Goal: Use online tool/utility: Utilize a website feature to perform a specific function

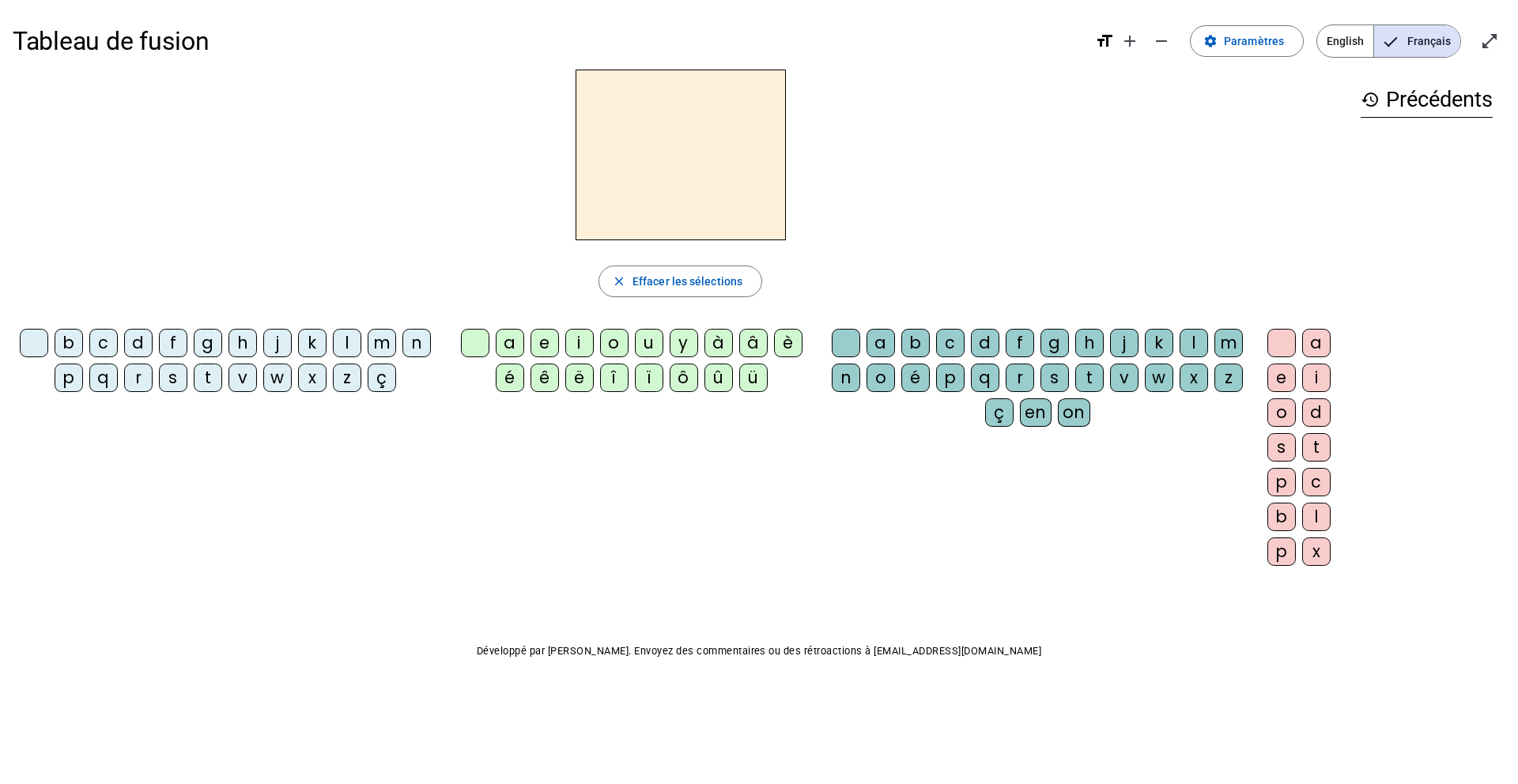
click at [717, 479] on div "b c d f g h j k l m n p q r s t v w x z ç a e i o u y à â è é ê ë î ï ô û ü a b…" at bounding box center [680, 450] width 1335 height 257
click at [210, 382] on div "t" at bounding box center [208, 378] width 29 height 29
click at [507, 348] on div "a" at bounding box center [510, 343] width 29 height 29
click at [103, 339] on div "c" at bounding box center [104, 343] width 29 height 29
click at [623, 284] on mat-icon "close" at bounding box center [618, 281] width 14 height 14
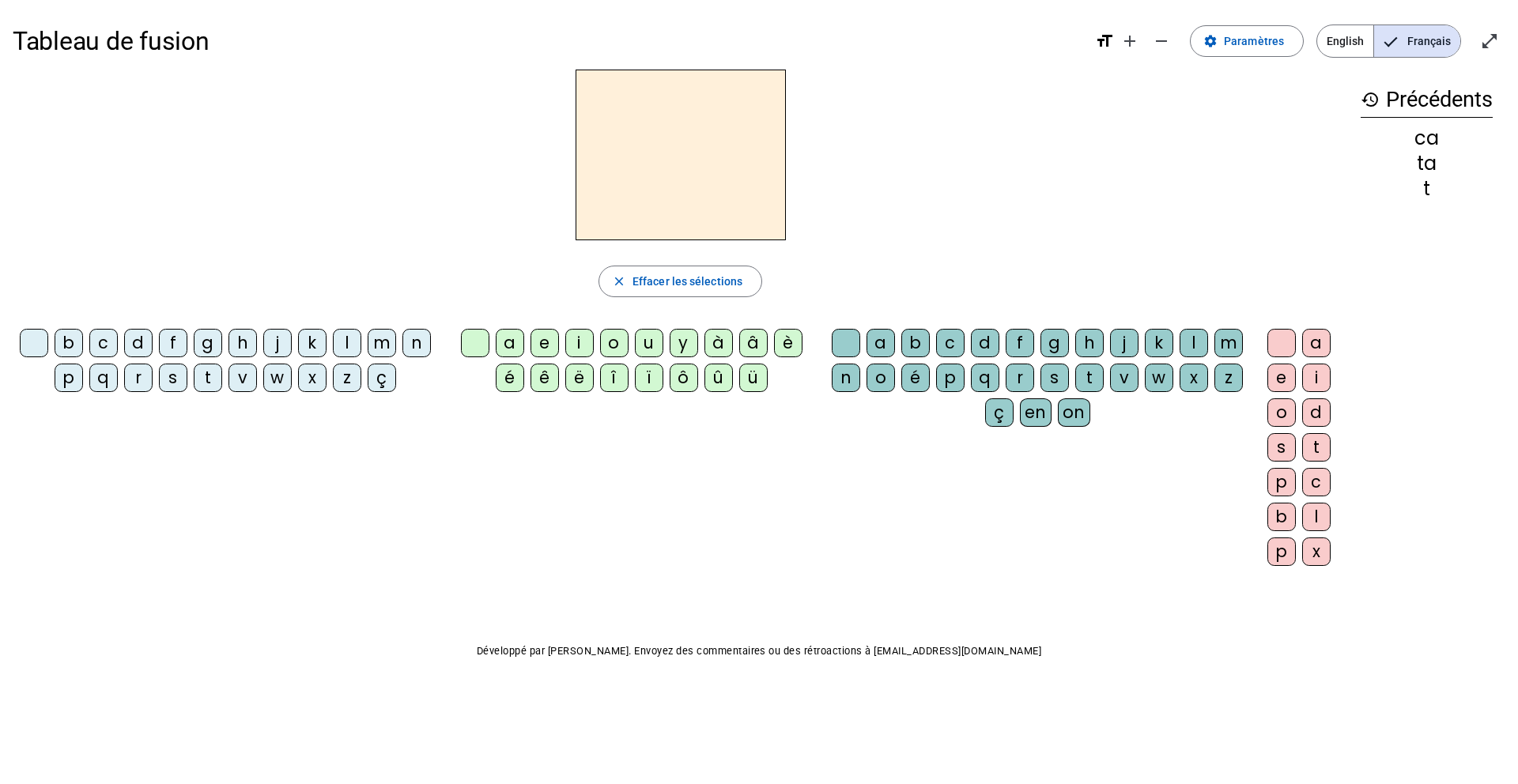
click at [205, 377] on div "t" at bounding box center [208, 378] width 29 height 29
click at [510, 340] on div "a" at bounding box center [510, 343] width 29 height 29
click at [959, 343] on div "c" at bounding box center [950, 343] width 29 height 29
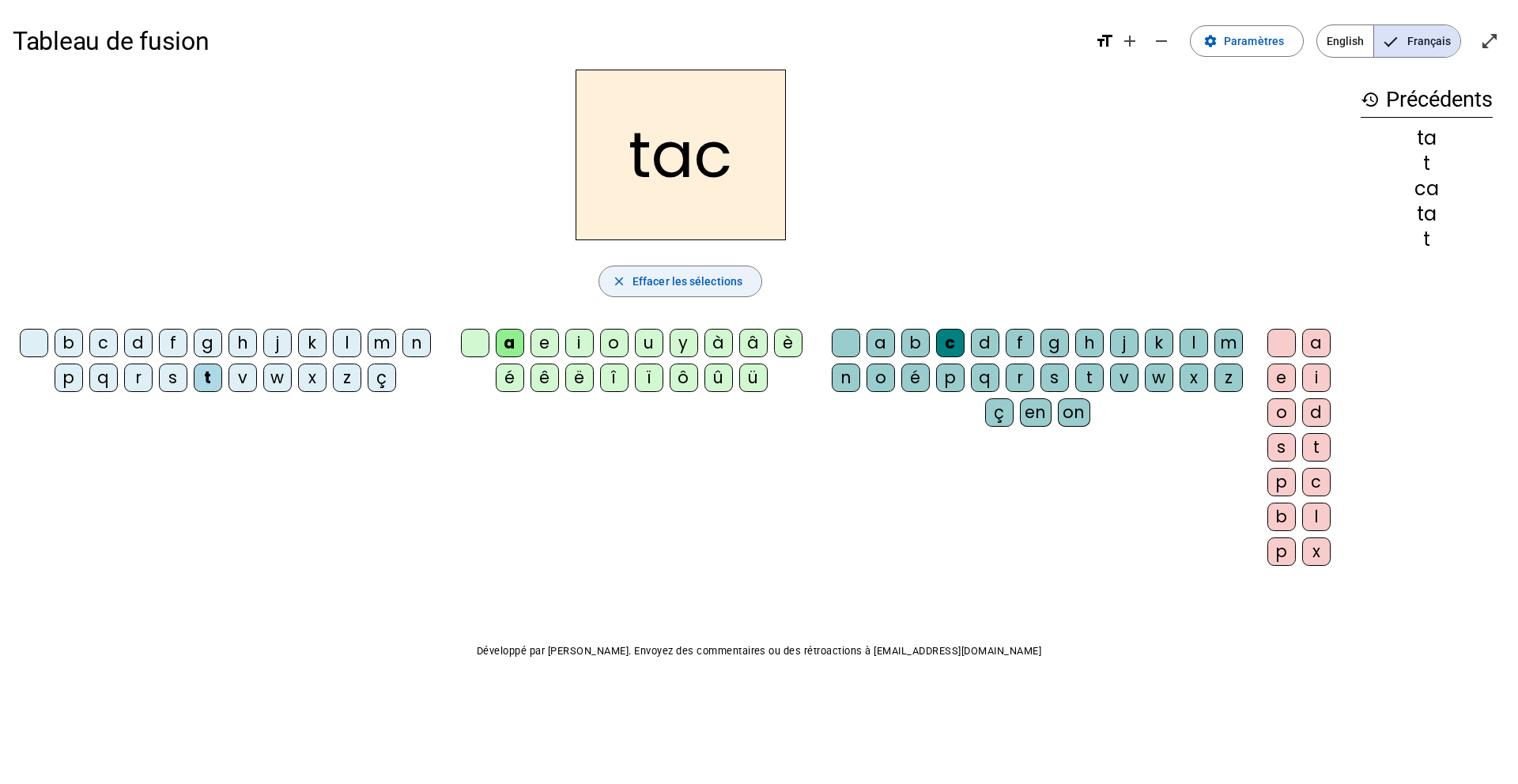
click at [629, 284] on span "button" at bounding box center [680, 281] width 162 height 38
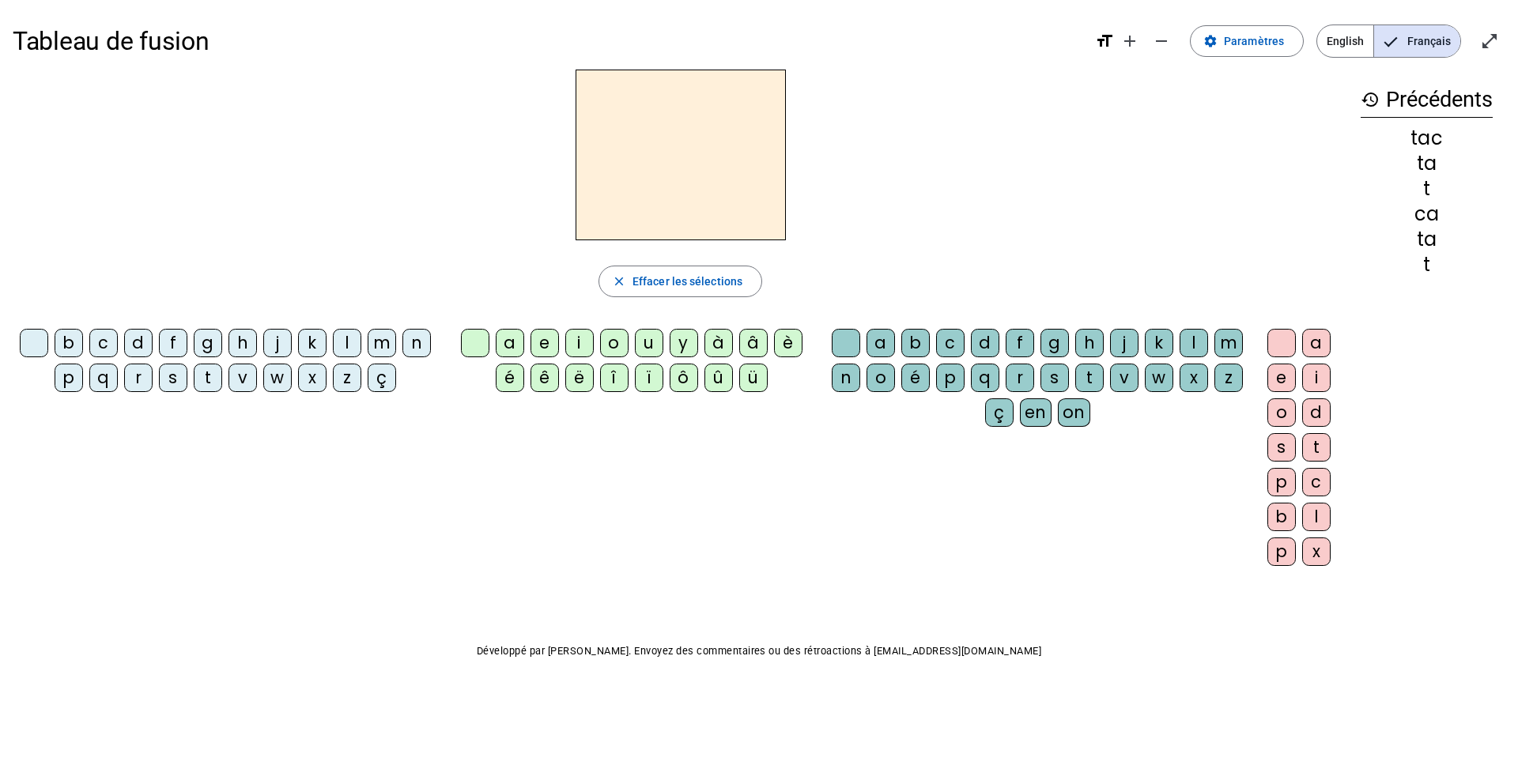
click at [208, 383] on div "t" at bounding box center [208, 378] width 29 height 29
drag, startPoint x: 208, startPoint y: 383, endPoint x: 277, endPoint y: 343, distance: 79.8
click at [277, 343] on div "b c d f g h j k l m n p q r s t v w x z ç" at bounding box center [229, 364] width 419 height 69
click at [509, 344] on div "a" at bounding box center [510, 343] width 29 height 29
click at [956, 334] on div "c" at bounding box center [950, 343] width 29 height 29
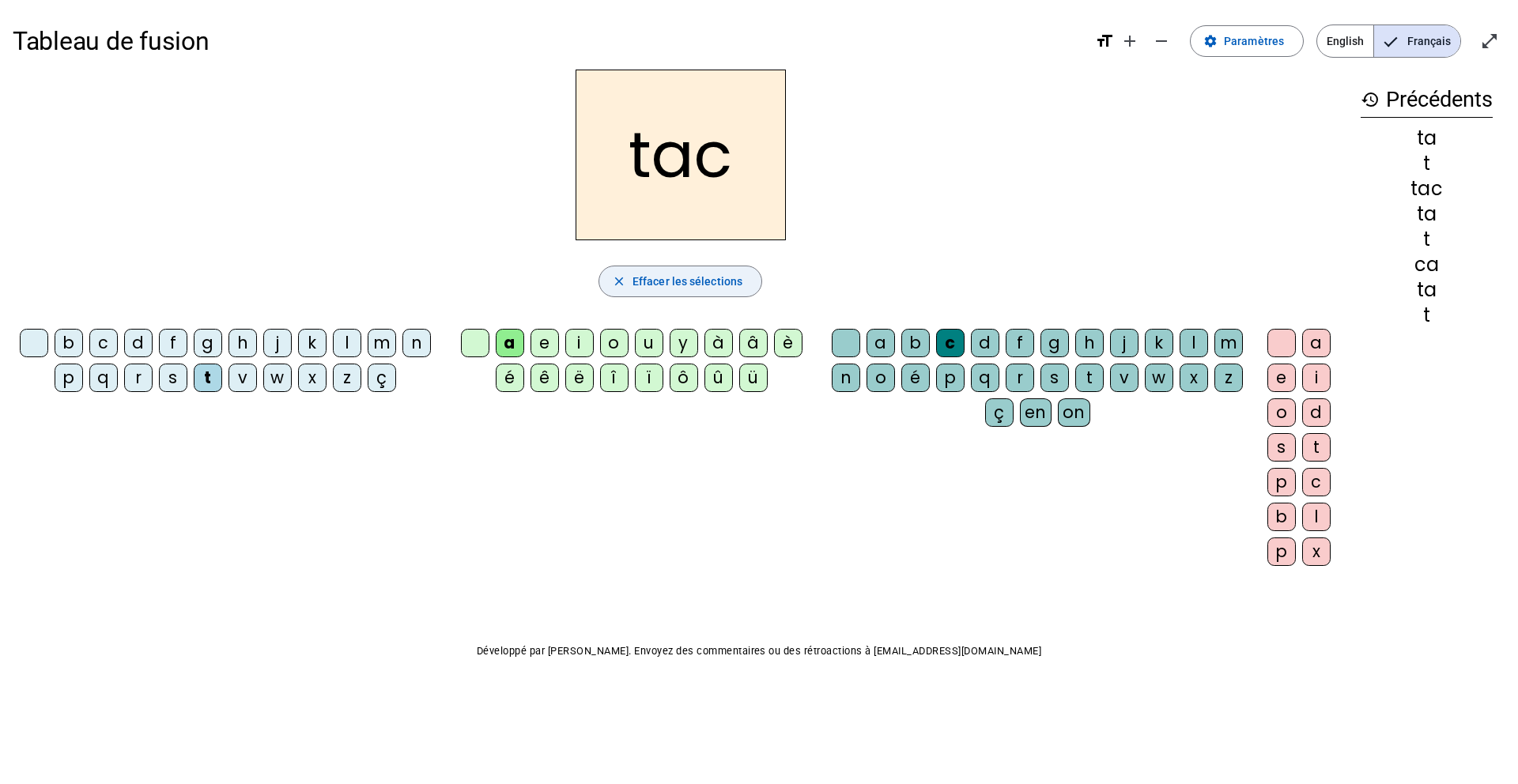
click at [649, 278] on span "Effacer les sélections" at bounding box center [688, 282] width 110 height 19
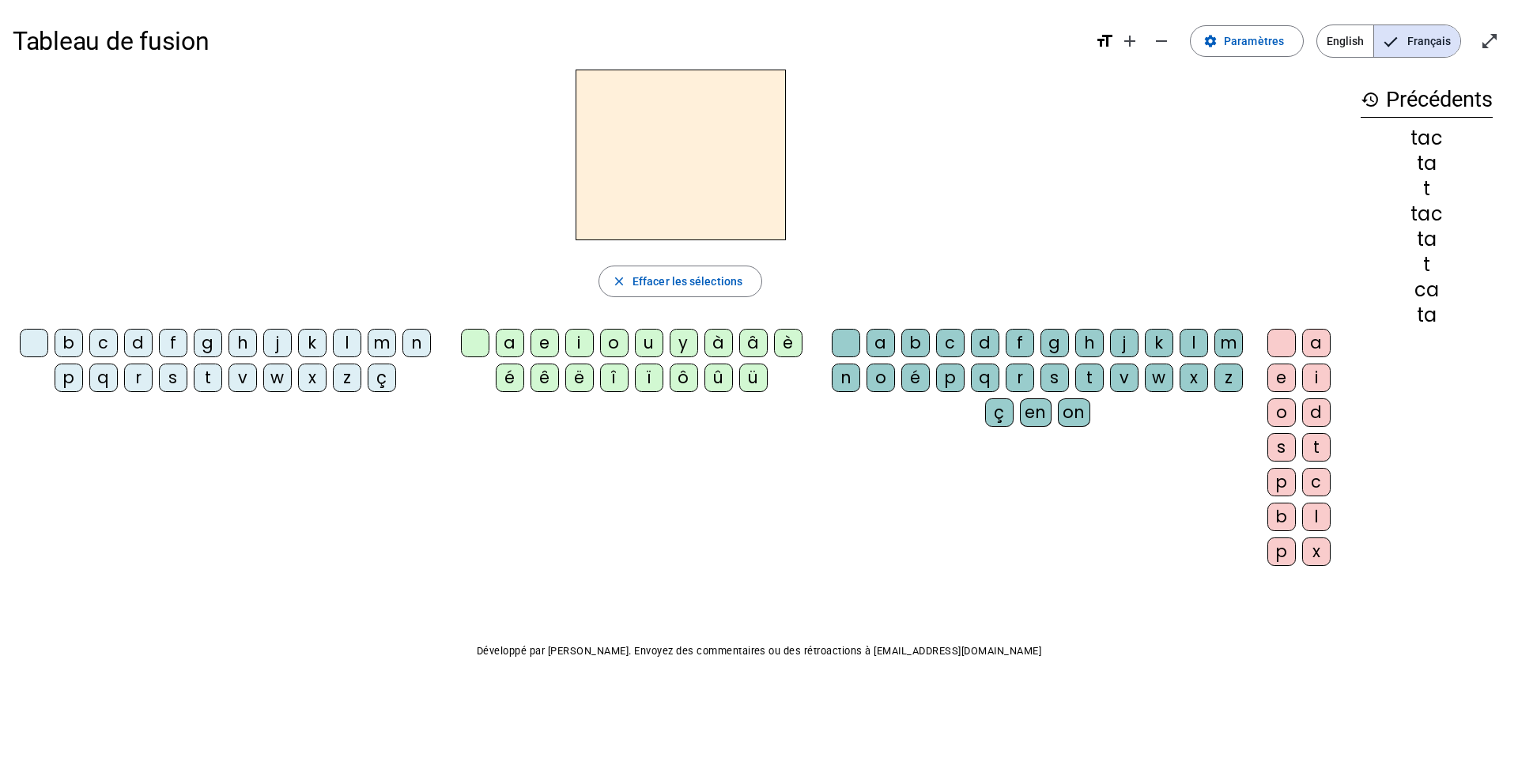
click at [208, 392] on letter-bubble "t" at bounding box center [211, 381] width 35 height 35
click at [543, 336] on div "e" at bounding box center [545, 343] width 29 height 29
click at [698, 279] on span "Effacer les sélections" at bounding box center [688, 282] width 110 height 19
click at [282, 349] on div "j" at bounding box center [278, 343] width 29 height 29
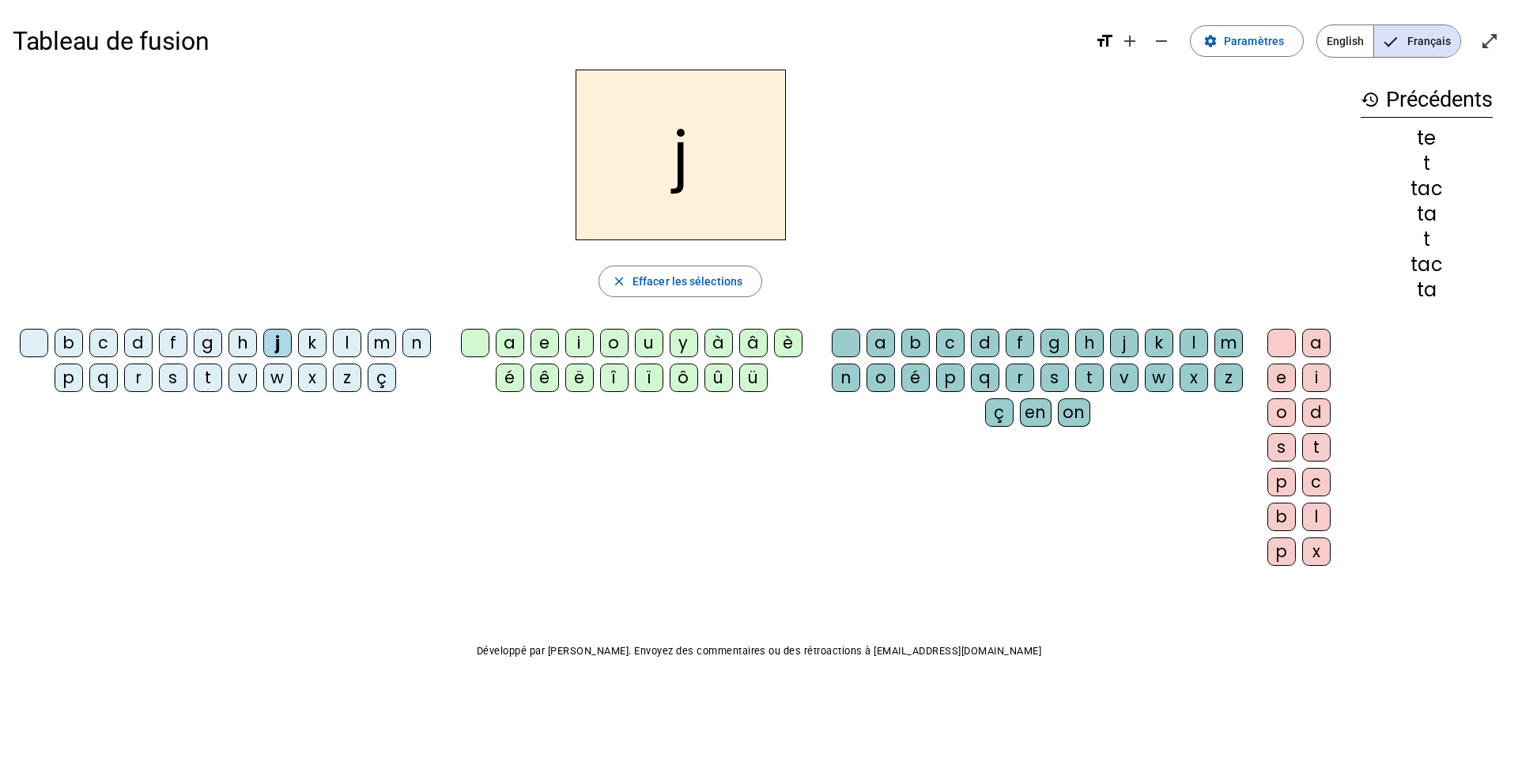
click at [646, 346] on div "u" at bounding box center [649, 343] width 29 height 29
click at [701, 278] on span "Effacer les sélections" at bounding box center [688, 282] width 110 height 19
click at [280, 345] on div "j" at bounding box center [278, 343] width 29 height 29
click at [536, 349] on div "e" at bounding box center [545, 343] width 29 height 29
click at [712, 288] on span "Effacer les sélections" at bounding box center [688, 282] width 110 height 19
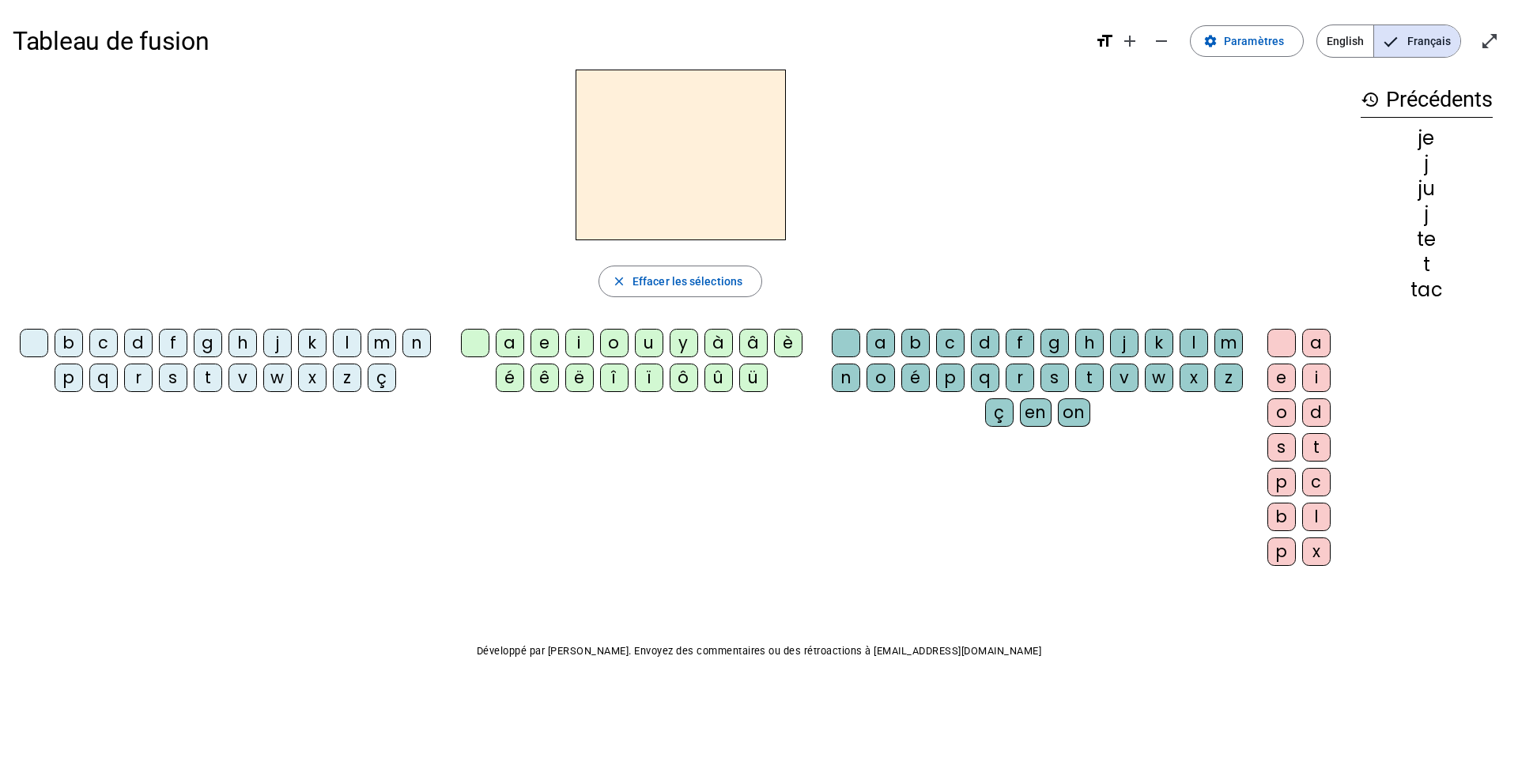
click at [133, 348] on div "d" at bounding box center [139, 343] width 29 height 29
click at [541, 350] on div "e" at bounding box center [545, 343] width 29 height 29
click at [720, 278] on span "Effacer les sélections" at bounding box center [688, 282] width 110 height 19
click at [379, 338] on div "m" at bounding box center [382, 343] width 29 height 29
click at [543, 340] on div "e" at bounding box center [545, 343] width 29 height 29
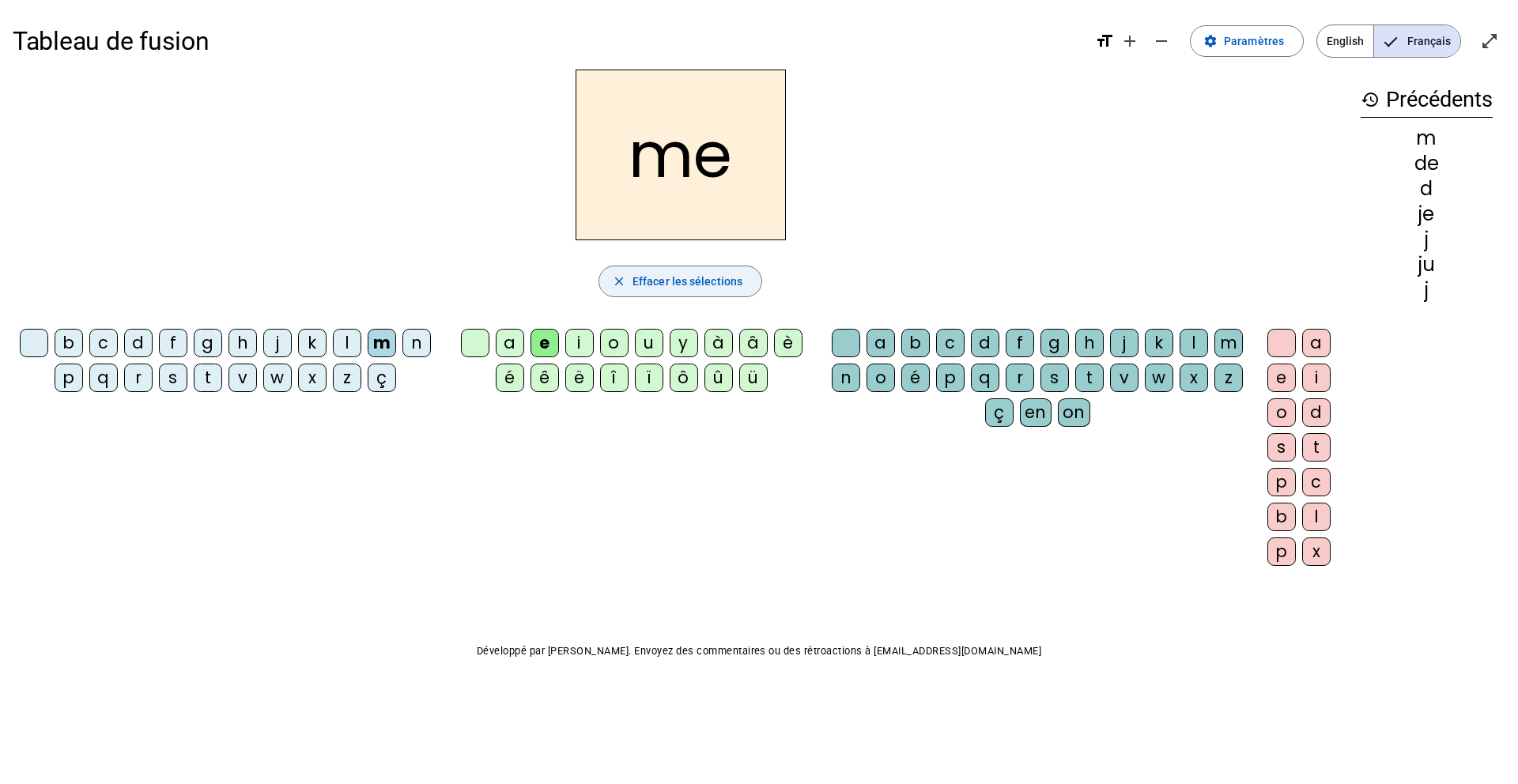
click at [718, 274] on span "Effacer les sélections" at bounding box center [688, 282] width 110 height 19
click at [381, 343] on div "m" at bounding box center [382, 343] width 29 height 29
click at [379, 350] on div "m" at bounding box center [382, 343] width 29 height 29
click at [718, 346] on div "à" at bounding box center [718, 343] width 29 height 29
click at [701, 284] on span "Effacer les sélections" at bounding box center [688, 282] width 110 height 19
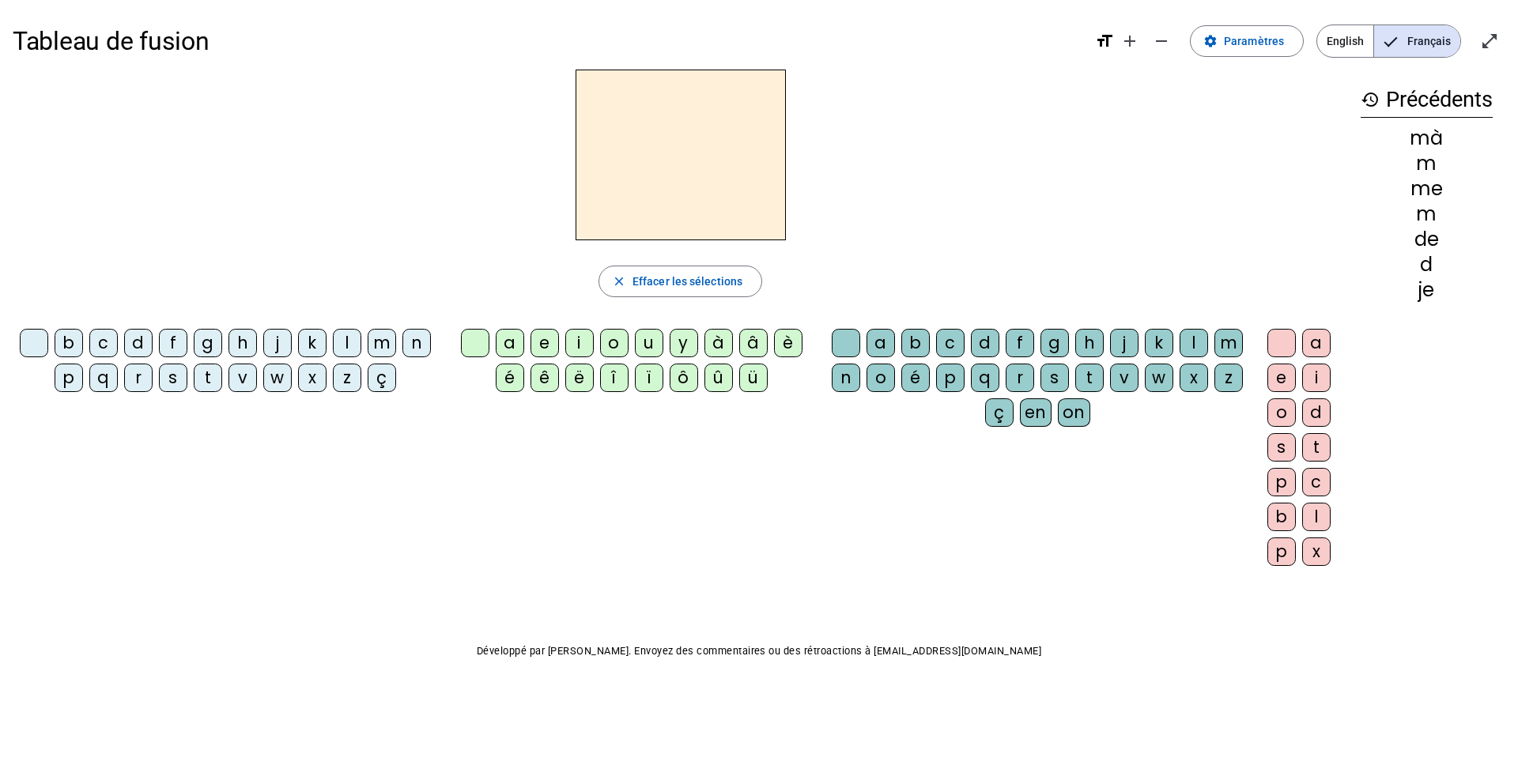
click at [381, 347] on div "m" at bounding box center [382, 343] width 29 height 29
click at [511, 343] on div "a" at bounding box center [510, 343] width 29 height 29
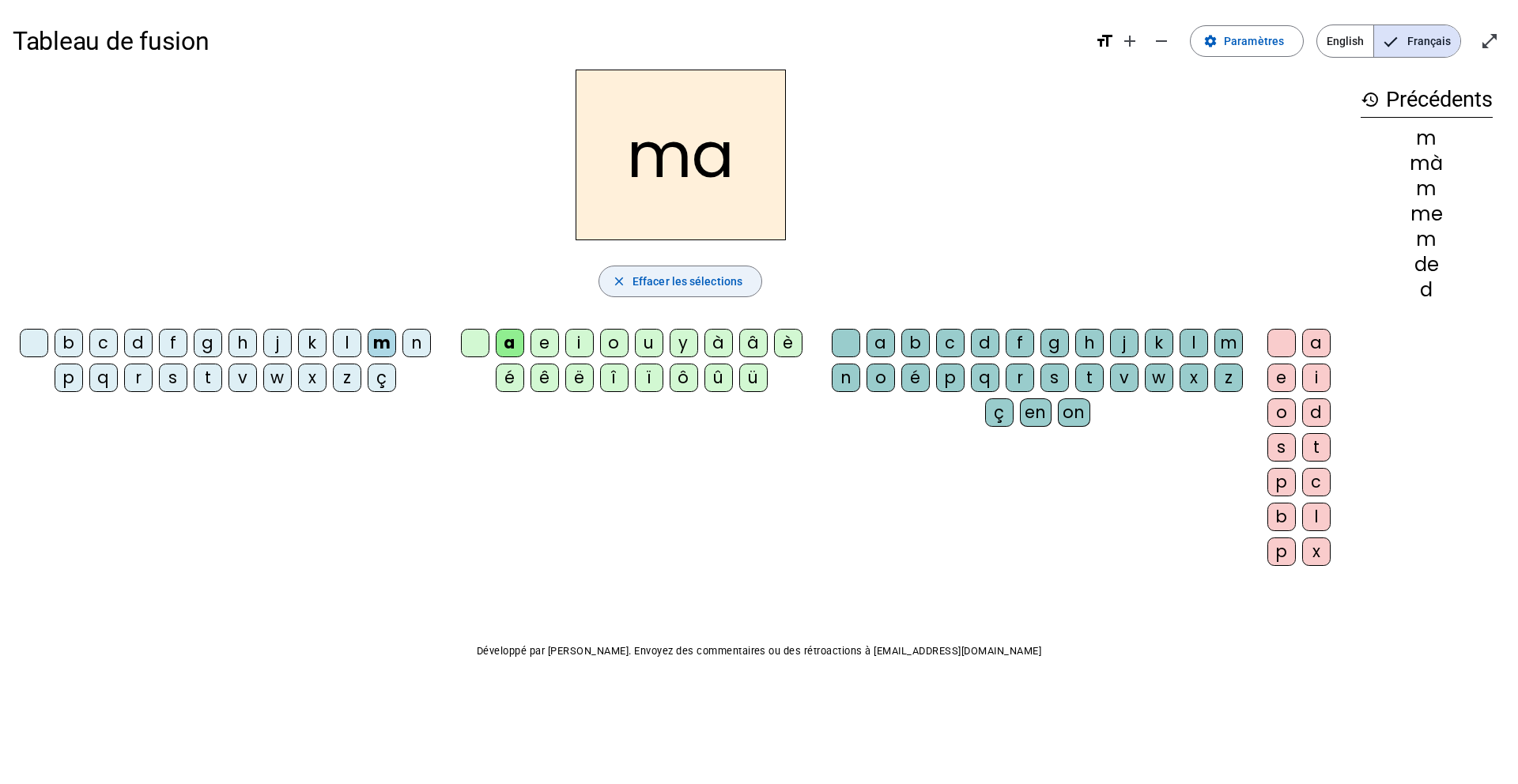
click at [733, 281] on span "Effacer les sélections" at bounding box center [688, 282] width 110 height 19
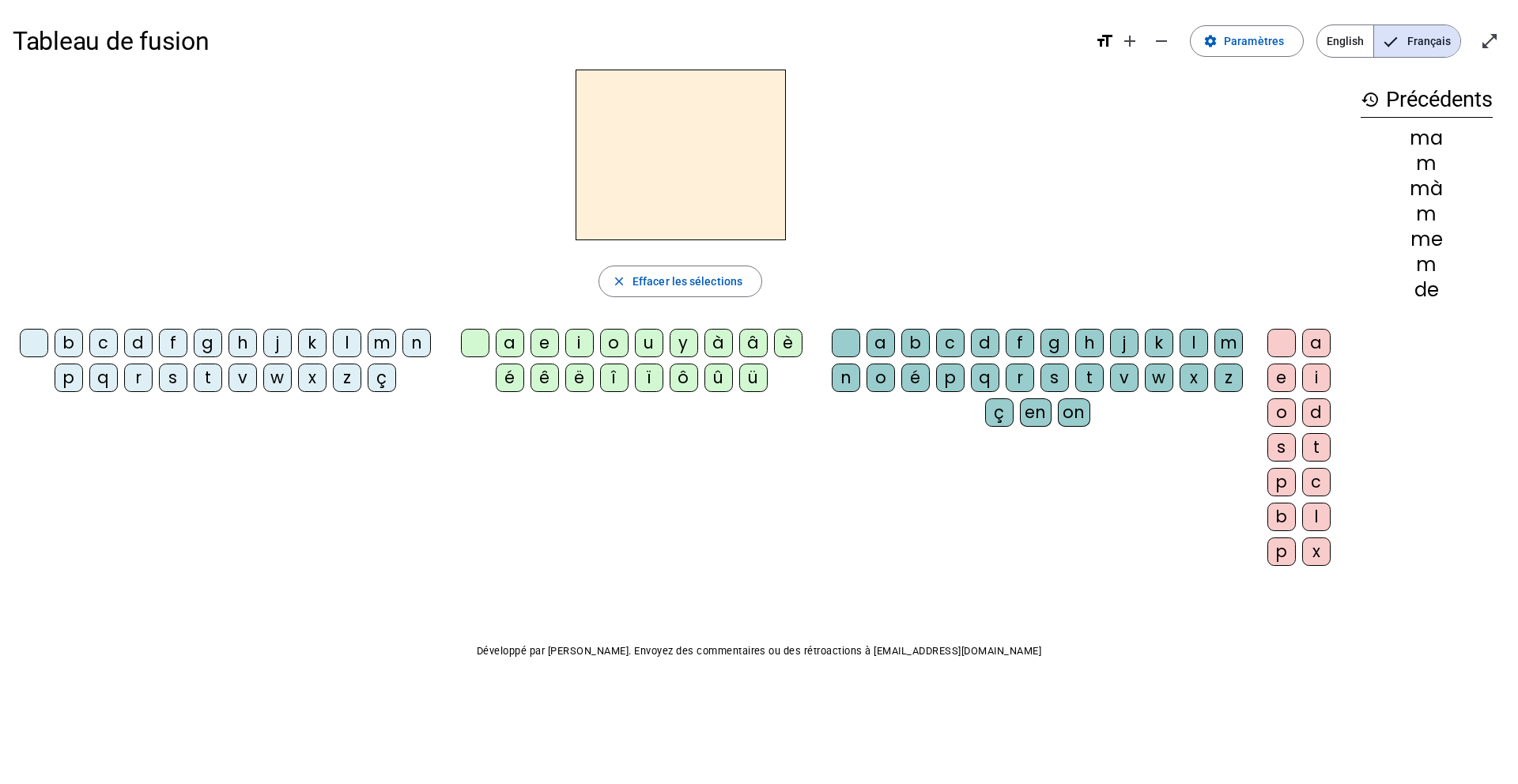
click at [1191, 352] on div "l" at bounding box center [1194, 343] width 29 height 29
click at [503, 353] on div "a" at bounding box center [510, 343] width 29 height 29
click at [720, 279] on span "Effacer les sélections" at bounding box center [688, 282] width 110 height 19
click at [342, 346] on div "l" at bounding box center [347, 343] width 29 height 29
click at [507, 343] on div "a" at bounding box center [510, 343] width 29 height 29
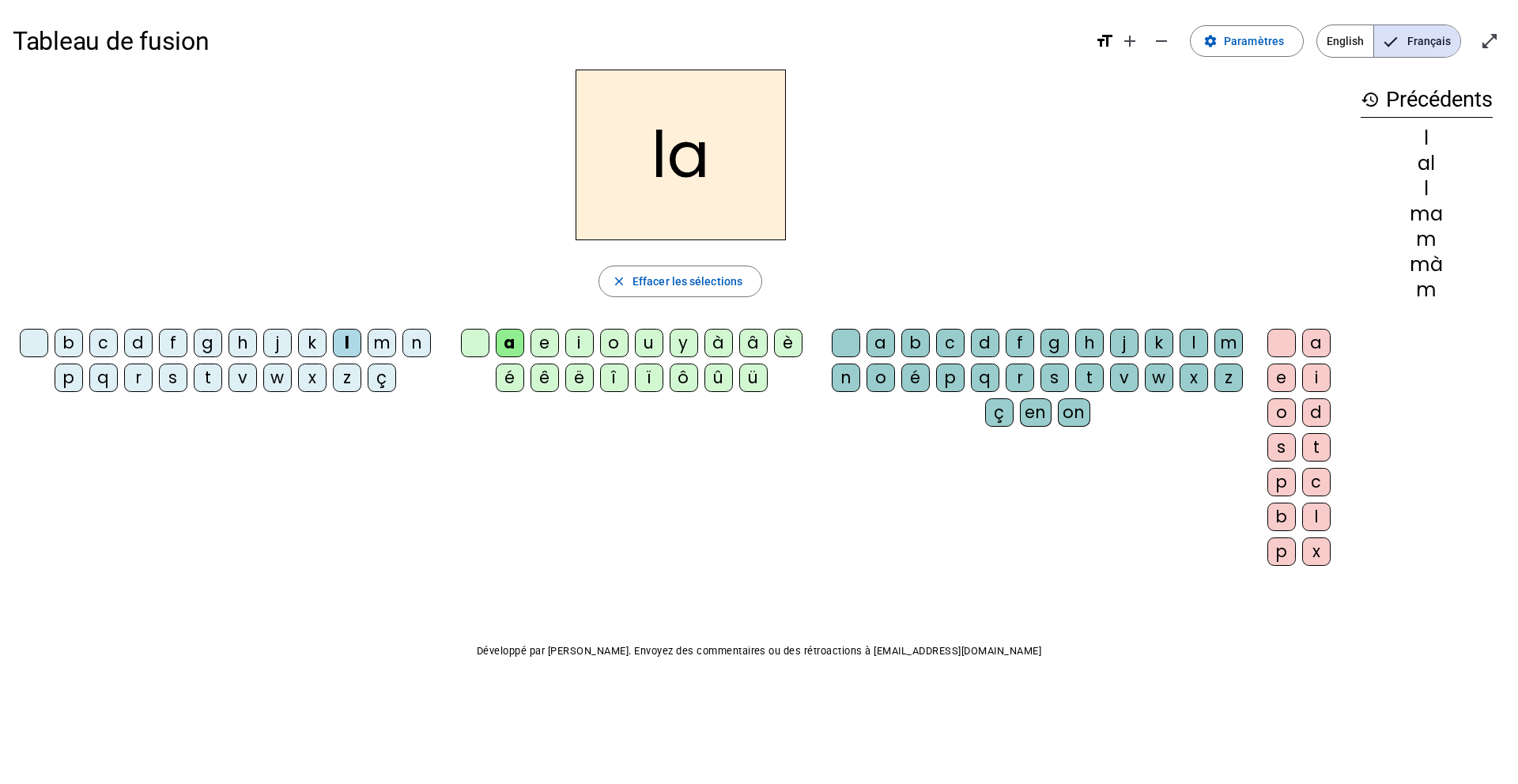
click at [950, 336] on div "c" at bounding box center [950, 343] width 29 height 29
